Goal: Share content: Share content

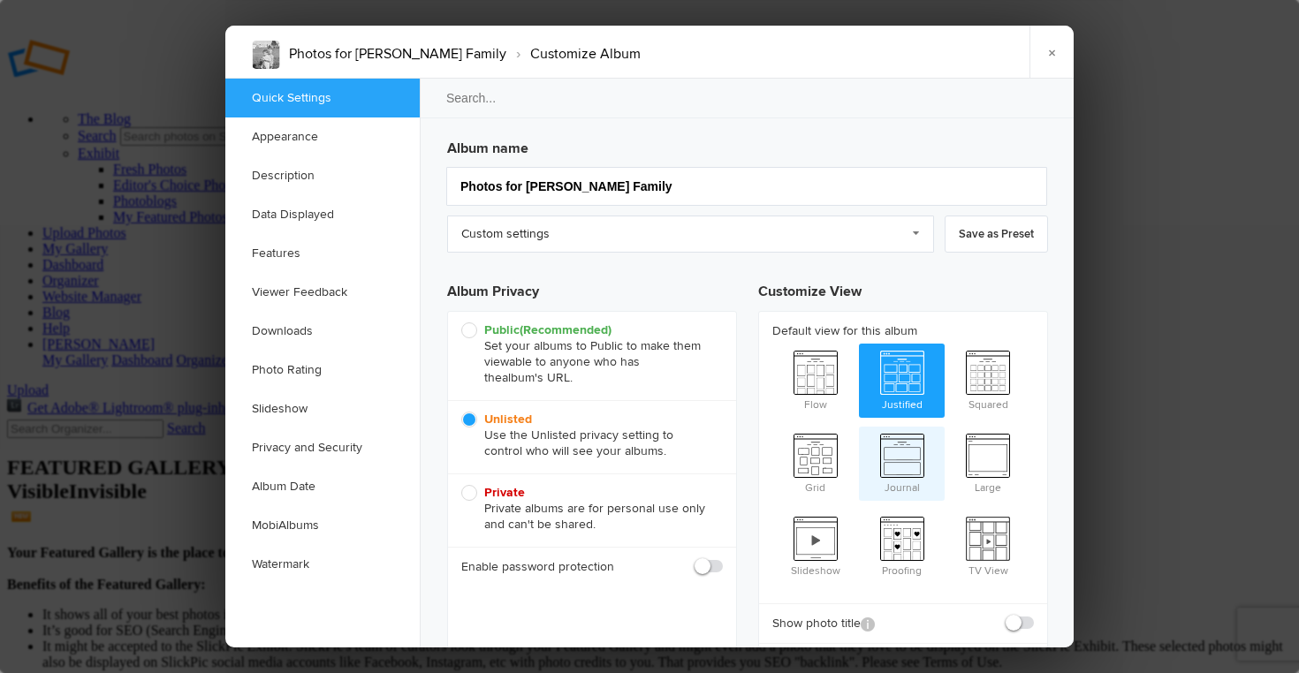
scroll to position [19, 0]
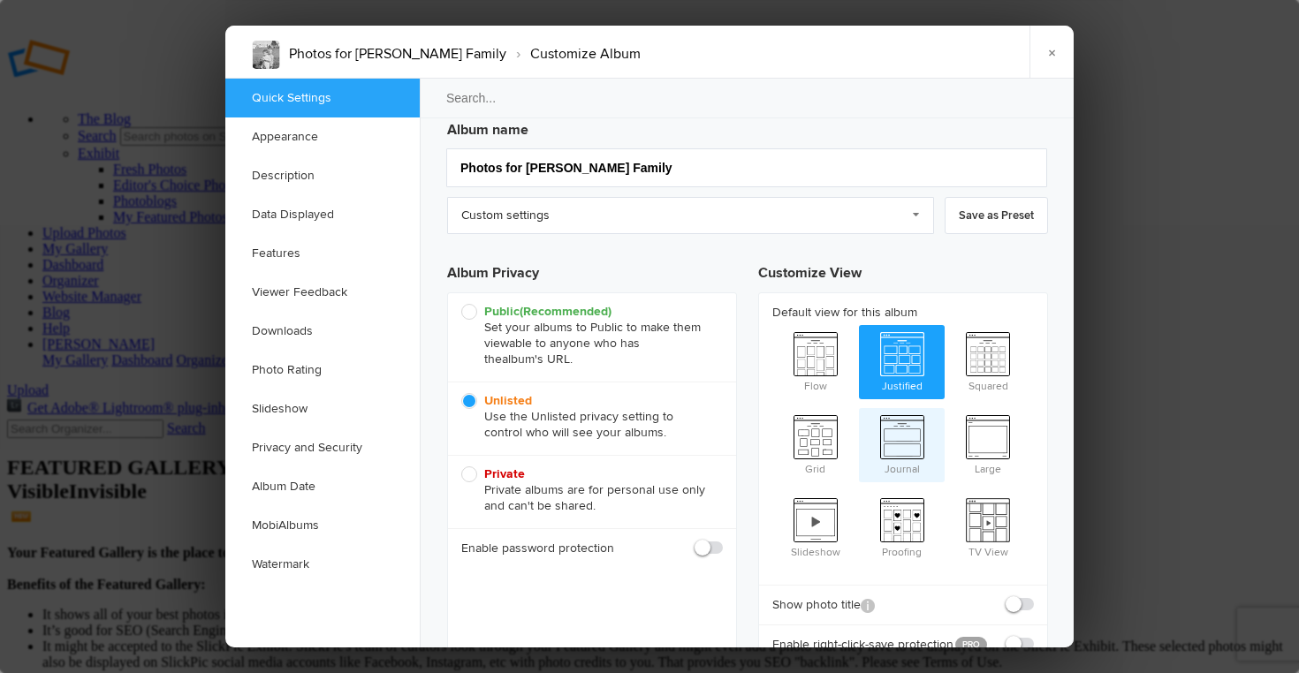
click at [900, 433] on span "Journal" at bounding box center [902, 443] width 87 height 71
click at [859, 408] on input "Journal" at bounding box center [858, 407] width 1 height 1
radio input "true"
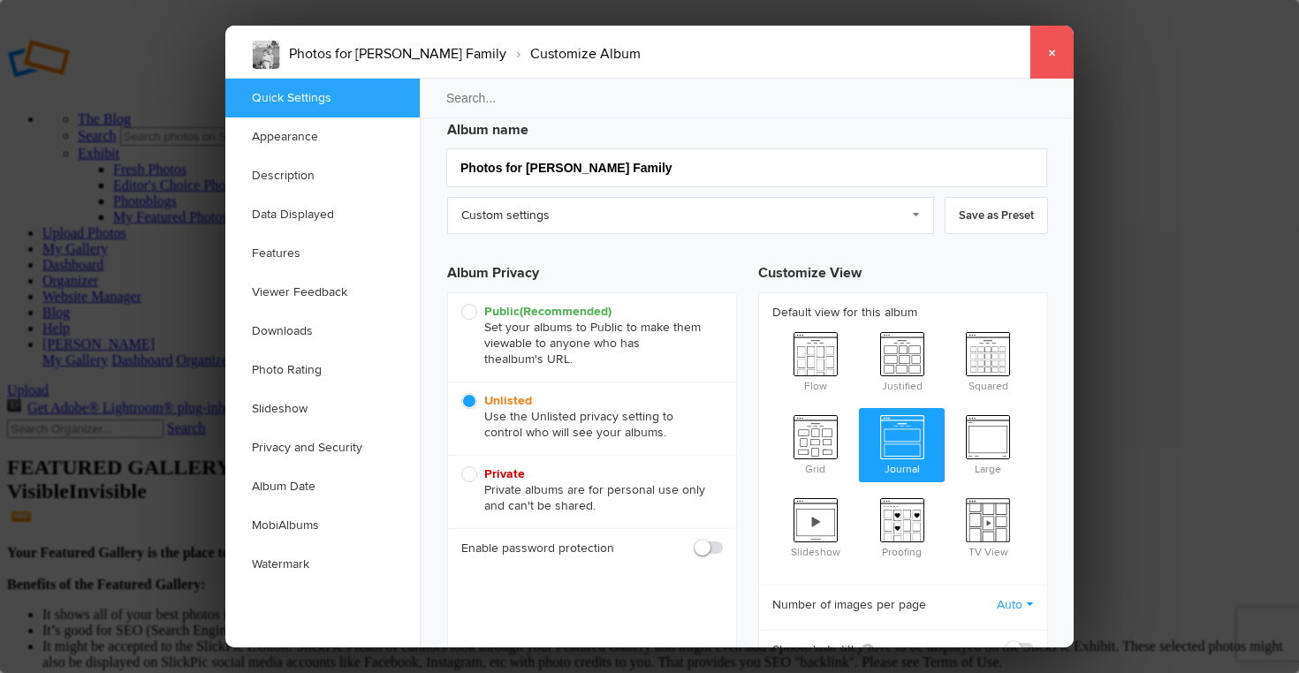
click at [1054, 47] on link "×" at bounding box center [1052, 52] width 44 height 53
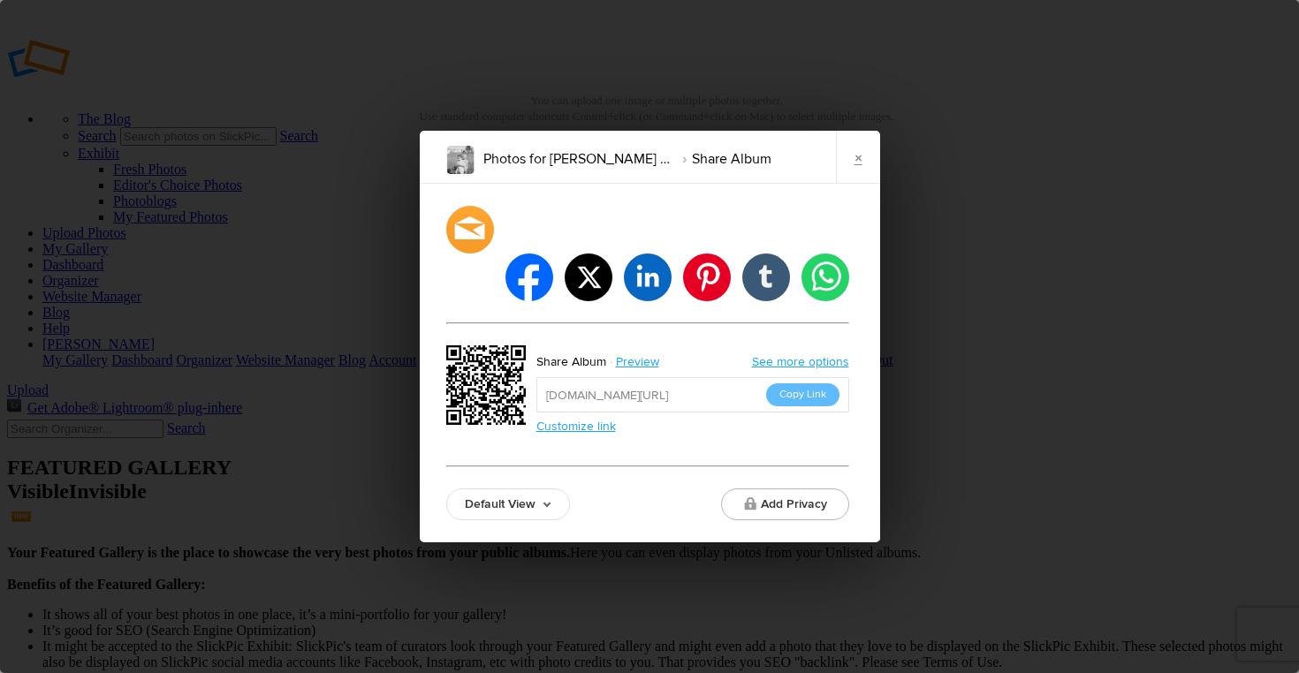
click at [600, 419] on link "Customize link" at bounding box center [576, 426] width 80 height 15
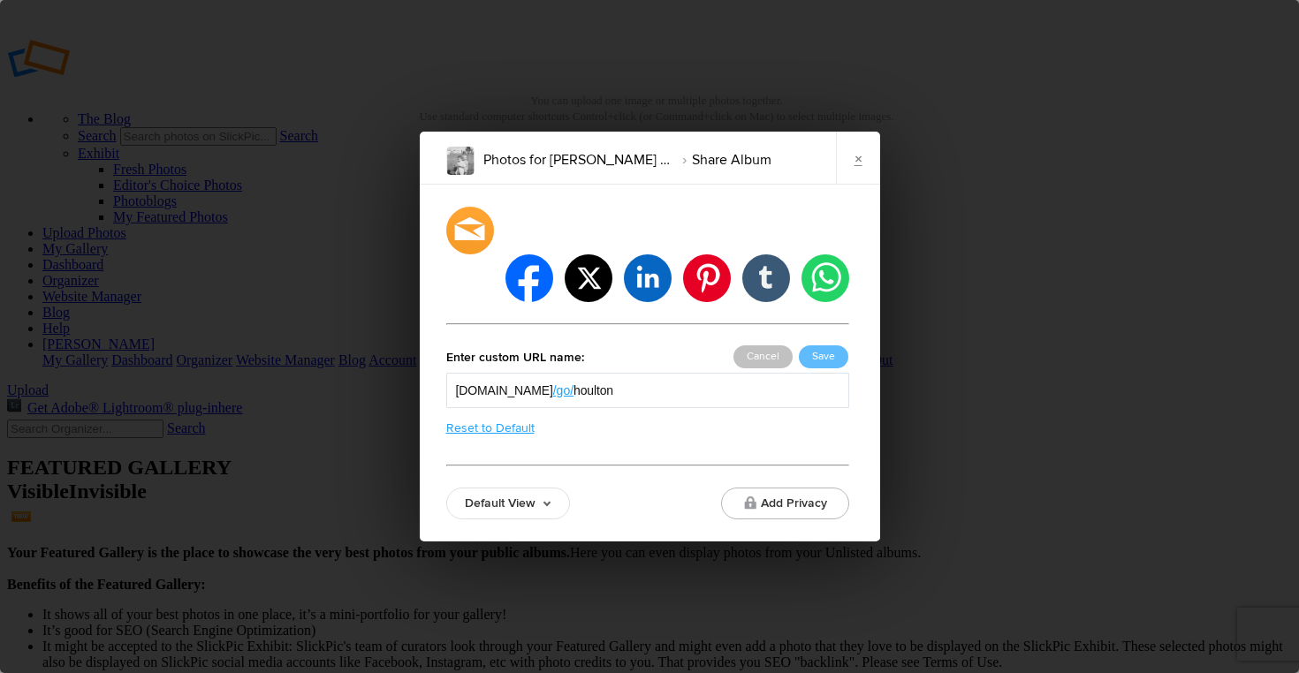
click at [657, 382] on input "houlton" at bounding box center [706, 391] width 265 height 18
type input "h"
type input "lewis"
click at [817, 346] on button "Save" at bounding box center [823, 357] width 49 height 23
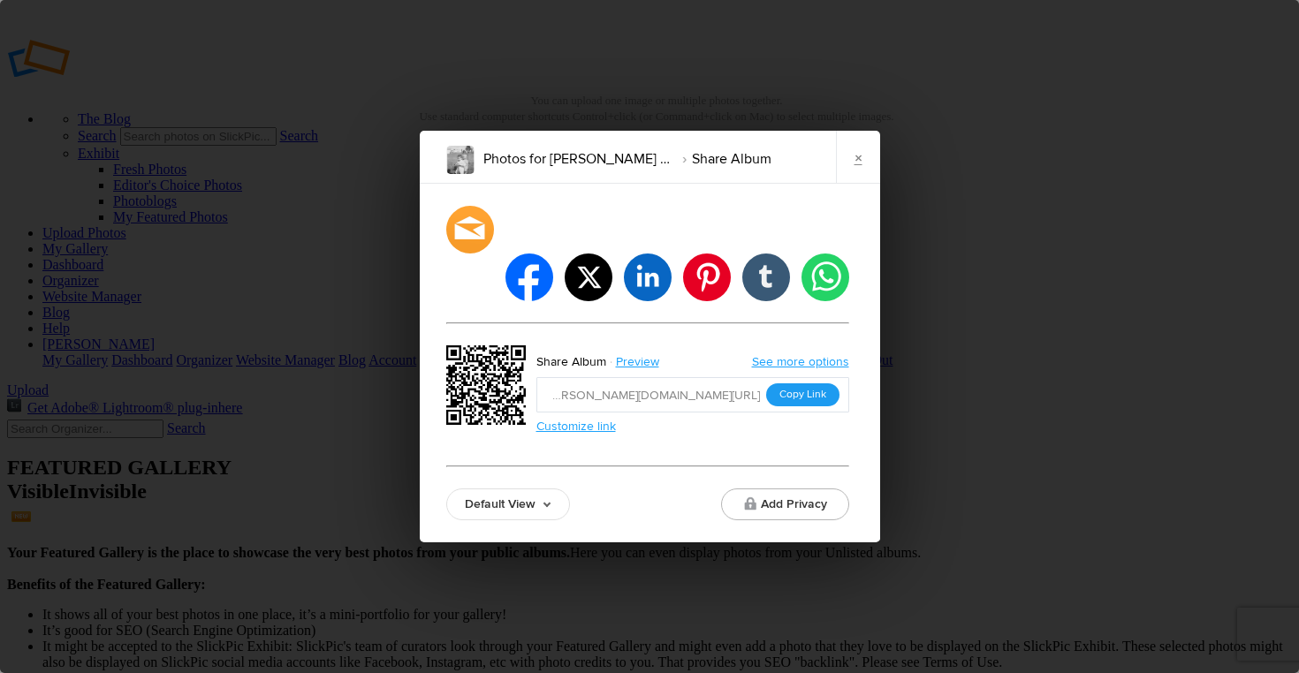
click at [799, 384] on button "Copy Link" at bounding box center [802, 395] width 73 height 23
click at [808, 354] on link "See more options" at bounding box center [800, 361] width 97 height 15
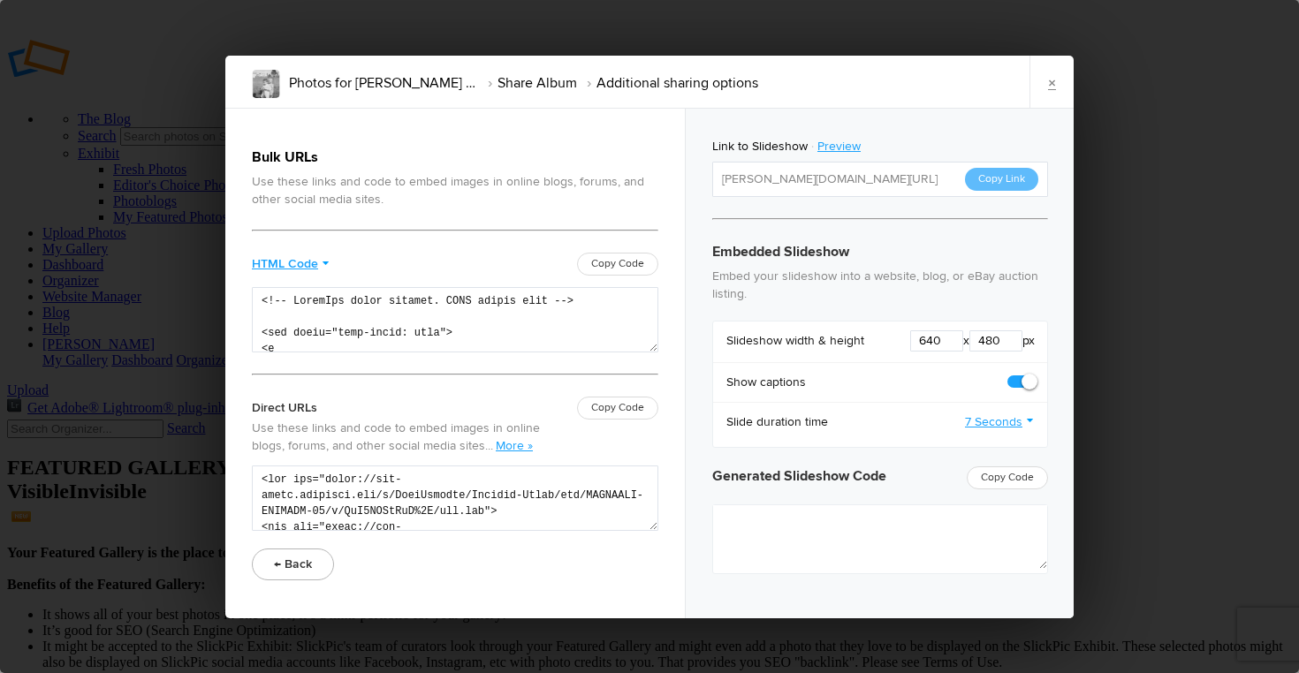
type textarea "<iframe src="https://www.slickpic.com/slideshow/simple/view/width/640/height/48…"
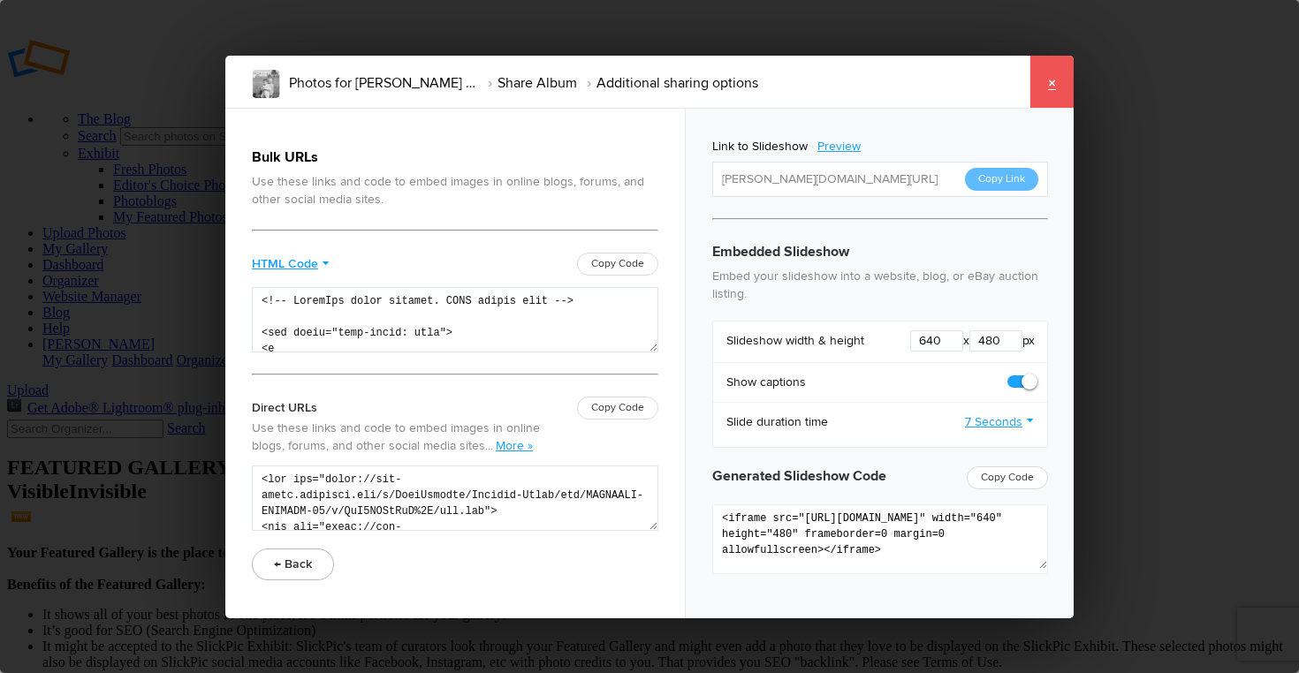
click at [1052, 79] on link "×" at bounding box center [1052, 82] width 44 height 53
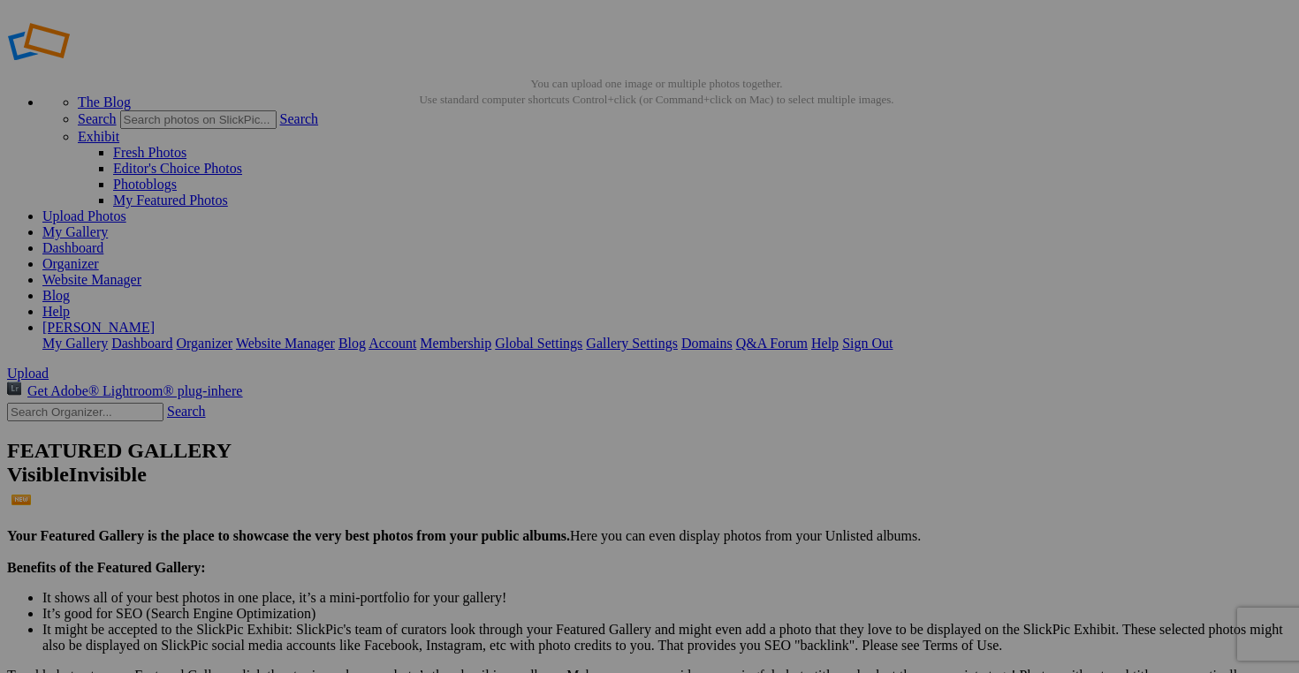
scroll to position [19, 0]
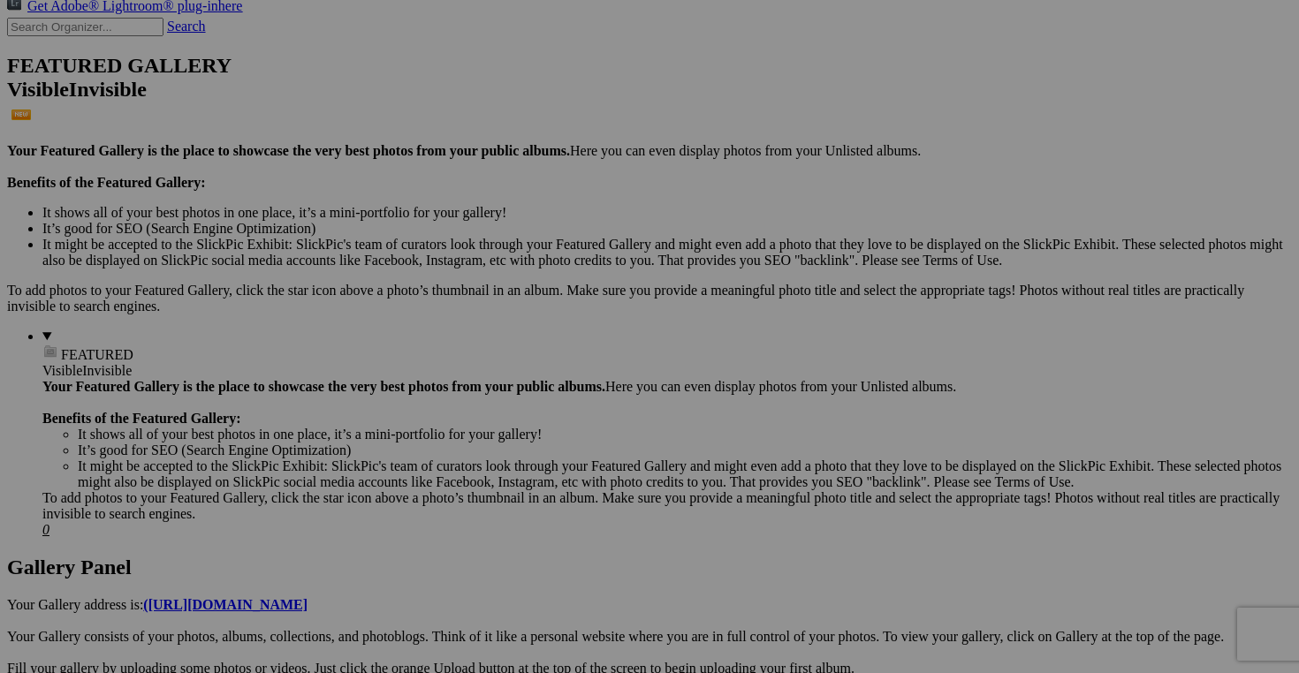
scroll to position [432, 0]
